Goal: Register for event/course

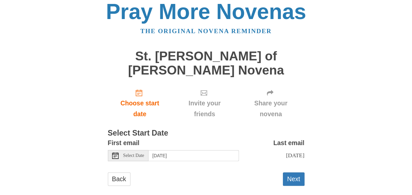
scroll to position [8, 0]
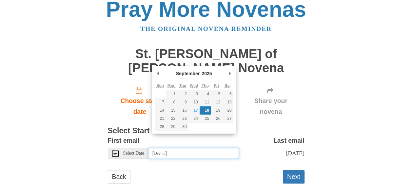
click at [185, 147] on input "Thursday, September 18th" at bounding box center [193, 152] width 90 height 11
type input "Wednesday, September 17th"
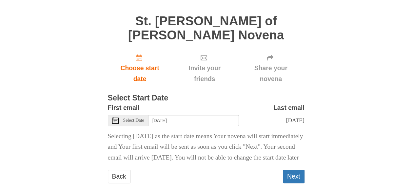
scroll to position [44, 0]
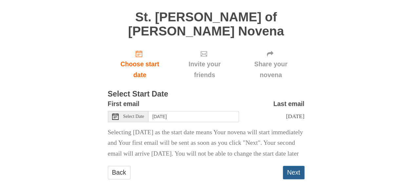
click at [294, 166] on button "Next" at bounding box center [294, 171] width 22 height 13
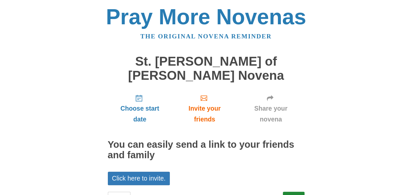
scroll to position [15, 0]
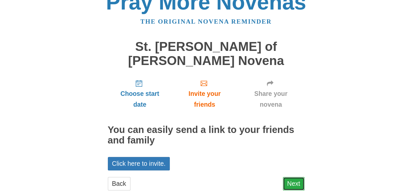
click at [297, 177] on link "Next" at bounding box center [294, 183] width 22 height 13
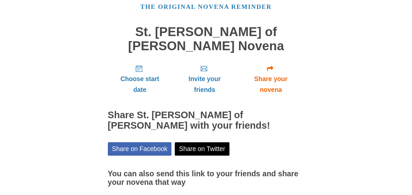
scroll to position [68, 0]
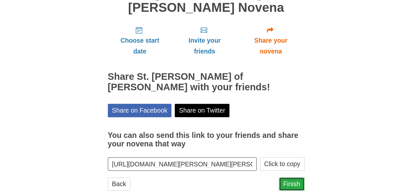
click at [295, 177] on link "Finish" at bounding box center [292, 183] width 26 height 13
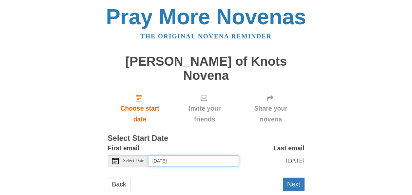
click at [162, 155] on input "[DATE]" at bounding box center [193, 160] width 90 height 11
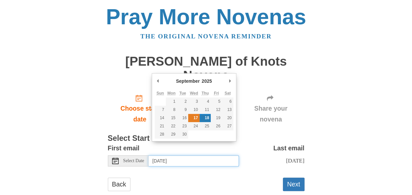
type input "[DATE]"
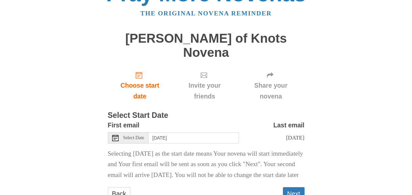
scroll to position [44, 0]
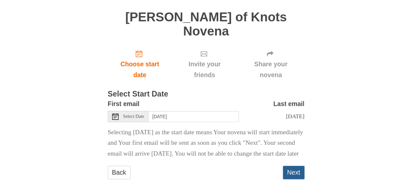
click at [294, 169] on button "Next" at bounding box center [294, 171] width 22 height 13
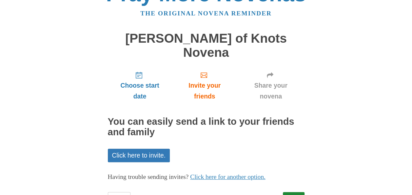
scroll to position [38, 0]
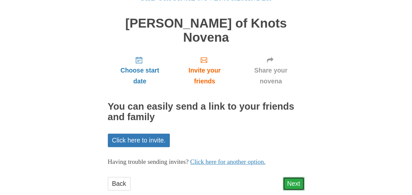
click at [291, 177] on link "Next" at bounding box center [294, 183] width 22 height 13
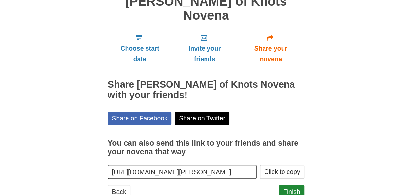
scroll to position [66, 0]
